Goal: Obtain resource: Download file/media

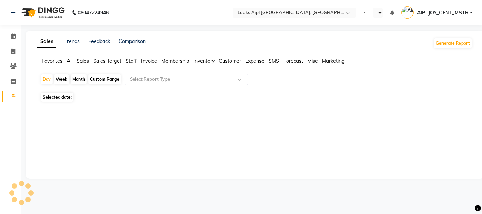
select select "en"
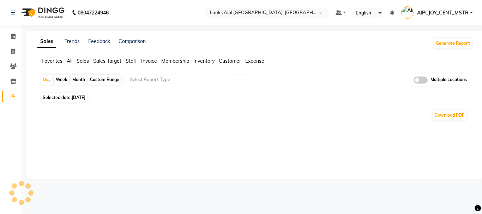
click at [260, 59] on span "Expense" at bounding box center [254, 61] width 19 height 6
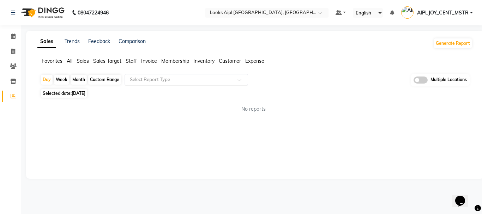
click at [182, 84] on div "Select Report Type" at bounding box center [187, 79] width 124 height 11
click at [140, 142] on div "Sales Trends Feedback Comparison Generate Report Favorites All Sales Sales Targ…" at bounding box center [255, 105] width 458 height 148
click at [79, 94] on span "[DATE]" at bounding box center [79, 93] width 14 height 5
select select "9"
select select "2025"
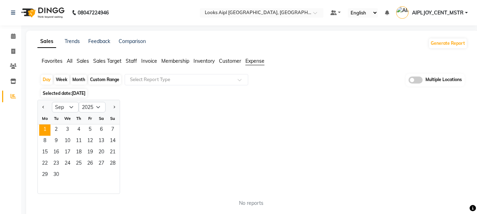
click at [40, 104] on div at bounding box center [45, 107] width 14 height 11
click at [43, 109] on button "Previous month" at bounding box center [44, 107] width 6 height 11
select select "8"
click at [89, 131] on span "1" at bounding box center [89, 130] width 11 height 11
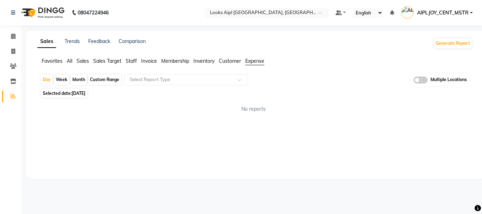
click at [111, 80] on div "Custom Range" at bounding box center [104, 80] width 33 height 10
select select "8"
select select "2025"
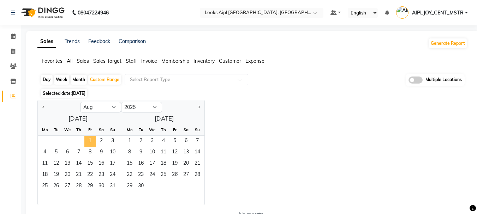
click at [88, 142] on span "1" at bounding box center [89, 141] width 11 height 11
click at [112, 188] on span "31" at bounding box center [112, 186] width 11 height 11
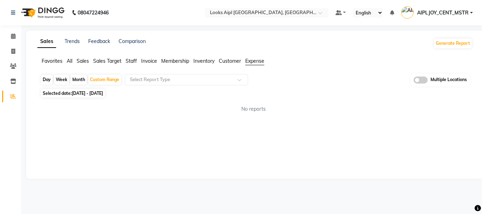
click at [86, 62] on span "Sales" at bounding box center [83, 61] width 12 height 6
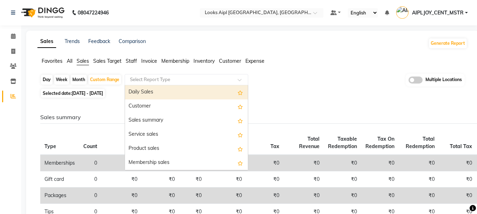
click at [146, 79] on input "text" at bounding box center [179, 79] width 102 height 7
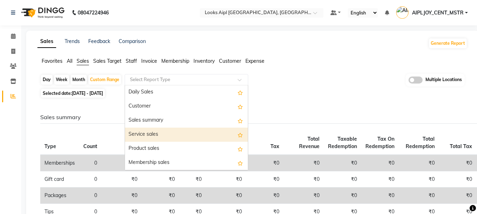
click at [154, 138] on div "Service sales" at bounding box center [186, 135] width 123 height 14
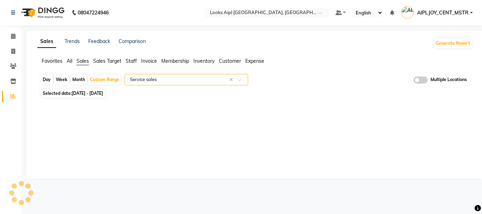
select select "full_report"
select select "csv"
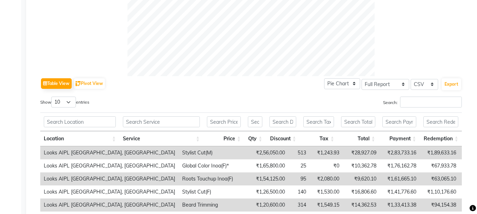
scroll to position [282, 0]
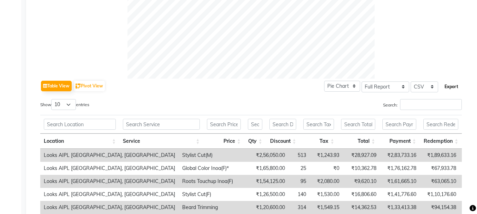
click at [448, 90] on button "Export" at bounding box center [451, 87] width 19 height 12
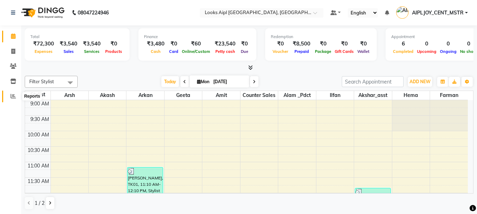
click at [13, 98] on icon at bounding box center [13, 96] width 5 height 5
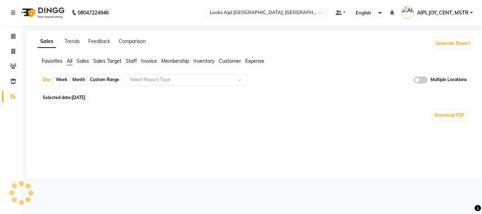
click at [258, 61] on span "Expense" at bounding box center [254, 61] width 19 height 6
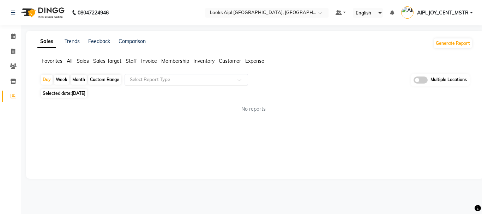
click at [166, 80] on input "text" at bounding box center [179, 79] width 102 height 7
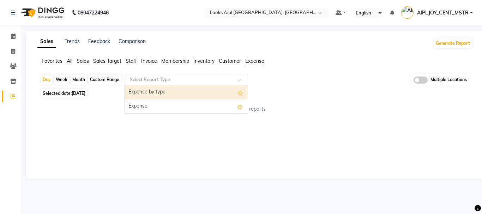
click at [95, 82] on div "Custom Range" at bounding box center [104, 80] width 33 height 10
select select "9"
select select "2025"
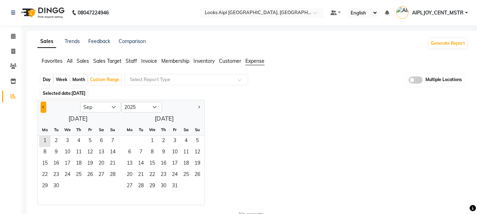
click at [43, 109] on button "Previous month" at bounding box center [44, 107] width 6 height 11
select select "8"
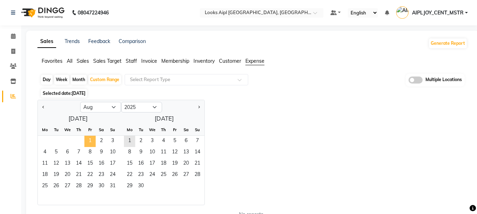
click at [92, 139] on span "1" at bounding box center [89, 141] width 11 height 11
click at [111, 186] on span "31" at bounding box center [112, 186] width 11 height 11
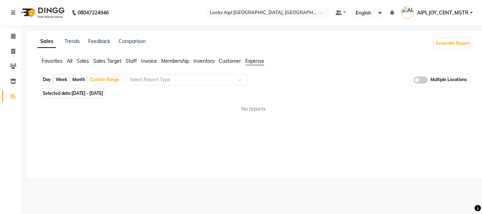
click at [136, 60] on span "Staff" at bounding box center [131, 61] width 11 height 6
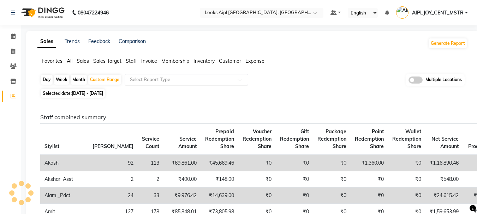
click at [160, 84] on div "Select Report Type" at bounding box center [187, 79] width 124 height 11
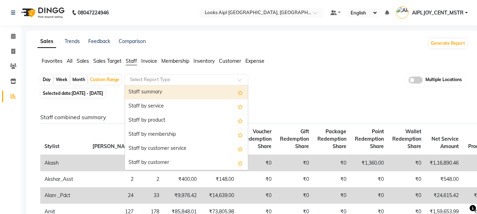
click at [167, 94] on div "Staff summary" at bounding box center [186, 92] width 123 height 14
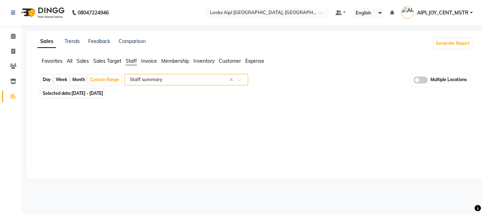
select select "full_report"
select select "csv"
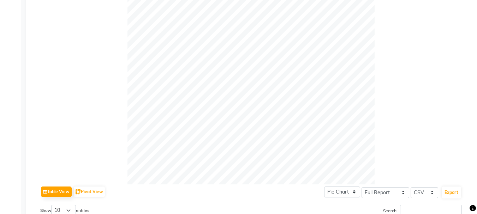
scroll to position [318, 0]
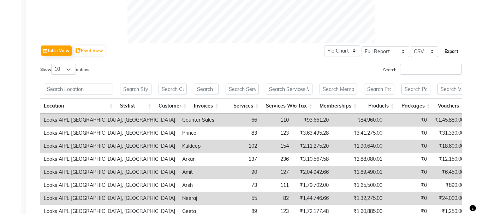
click at [452, 52] on button "Export" at bounding box center [451, 52] width 19 height 12
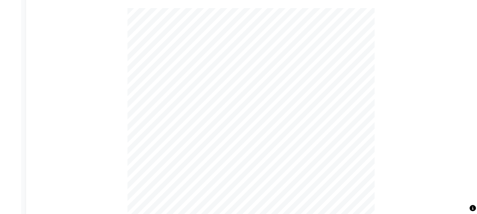
scroll to position [0, 0]
